Goal: Transaction & Acquisition: Download file/media

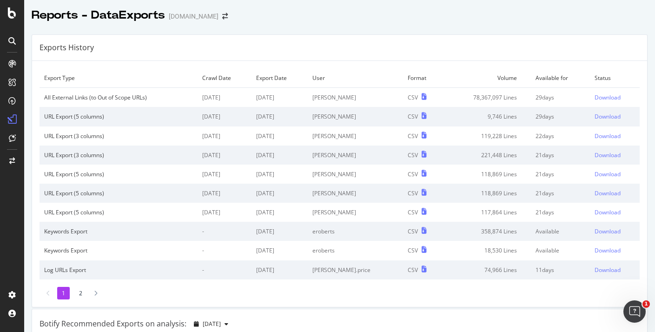
scroll to position [590, 0]
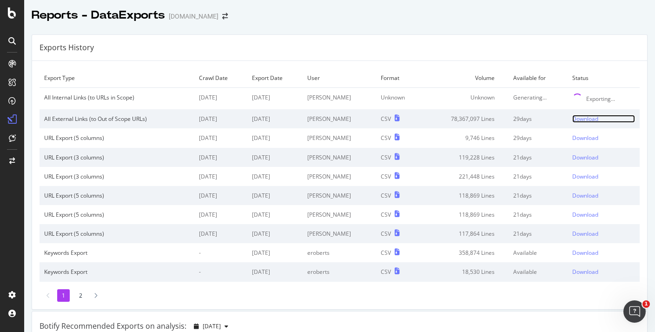
click at [582, 122] on div "Download" at bounding box center [586, 119] width 26 height 8
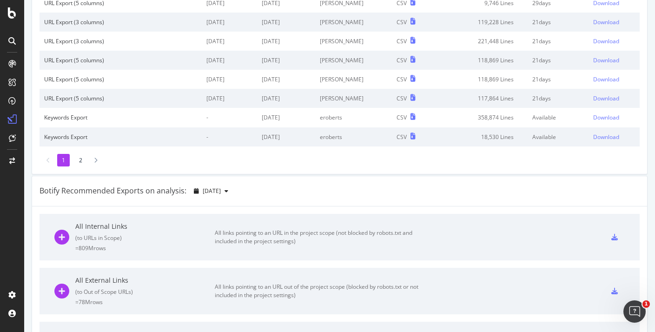
scroll to position [1, 0]
